Goal: Transaction & Acquisition: Download file/media

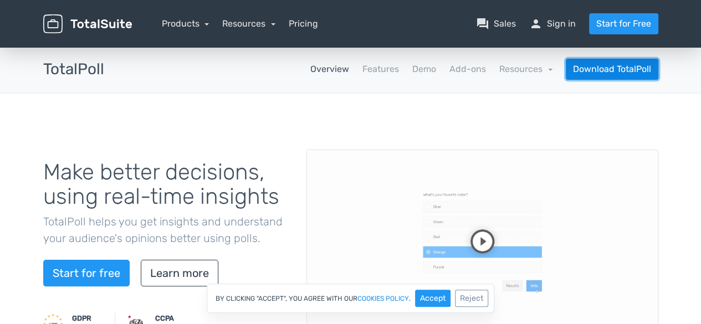
click at [624, 65] on link "Download TotalPoll" at bounding box center [612, 69] width 93 height 21
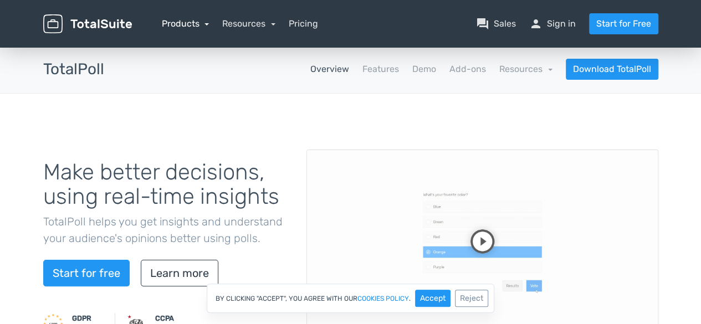
click at [194, 21] on link "Products" at bounding box center [186, 23] width 48 height 11
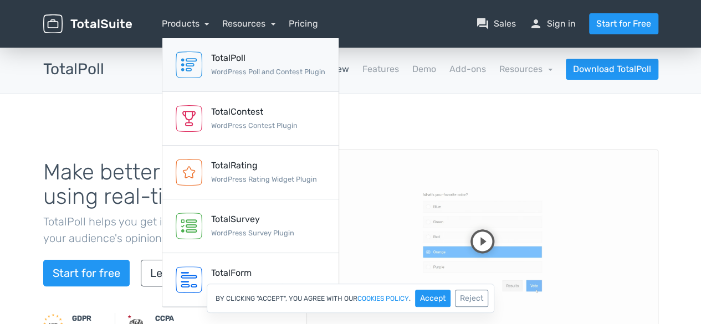
click at [225, 59] on div "TotalPoll" at bounding box center [268, 58] width 114 height 13
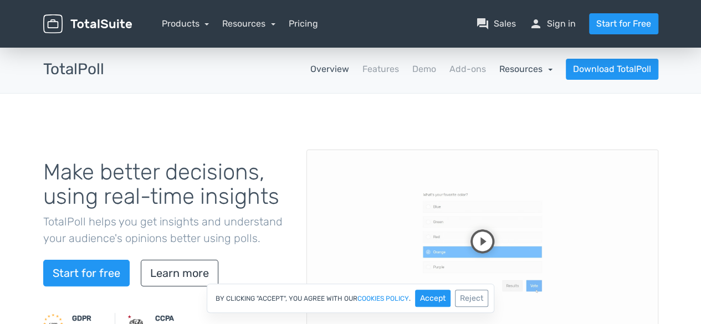
click at [529, 66] on link "Resources" at bounding box center [525, 69] width 53 height 11
click at [335, 122] on div "Make better decisions, using real-time insights TotalPoll helps you get insight…" at bounding box center [351, 264] width 632 height 288
click at [209, 25] on link "Products" at bounding box center [186, 23] width 48 height 11
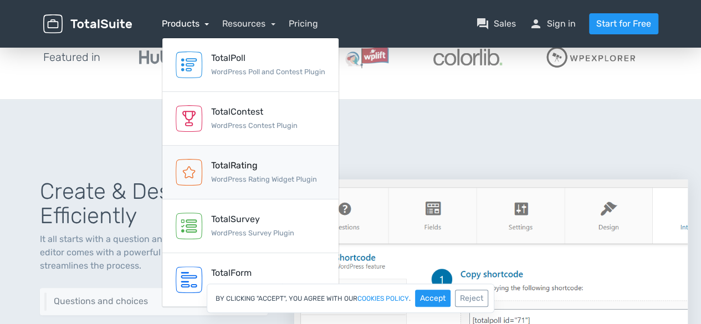
scroll to position [338, 0]
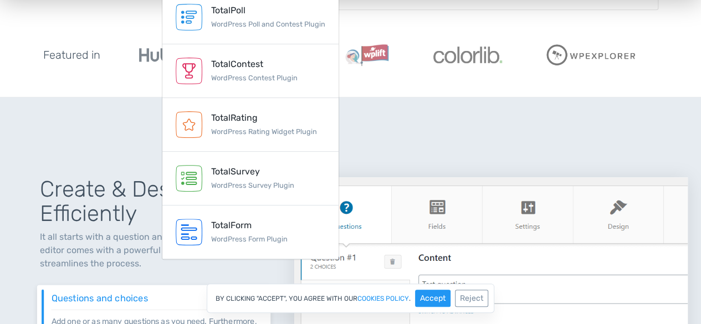
click at [424, 110] on div "Create & Design Polls, Efficiently It all starts with a question and choices. T…" at bounding box center [350, 331] width 701 height 466
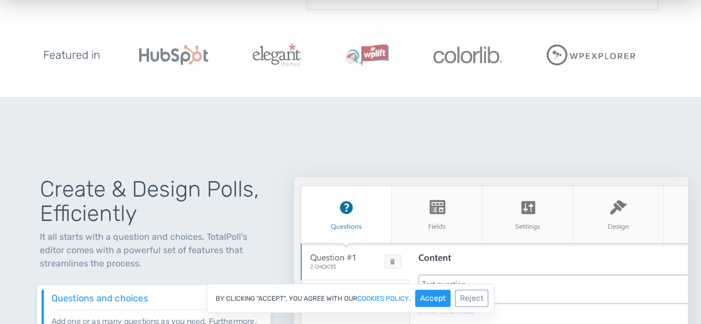
scroll to position [0, 0]
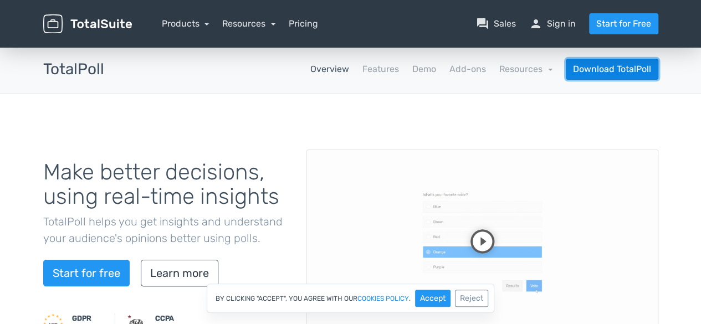
click at [599, 65] on link "Download TotalPoll" at bounding box center [612, 69] width 93 height 21
